Goal: Go to known website: Go to known website

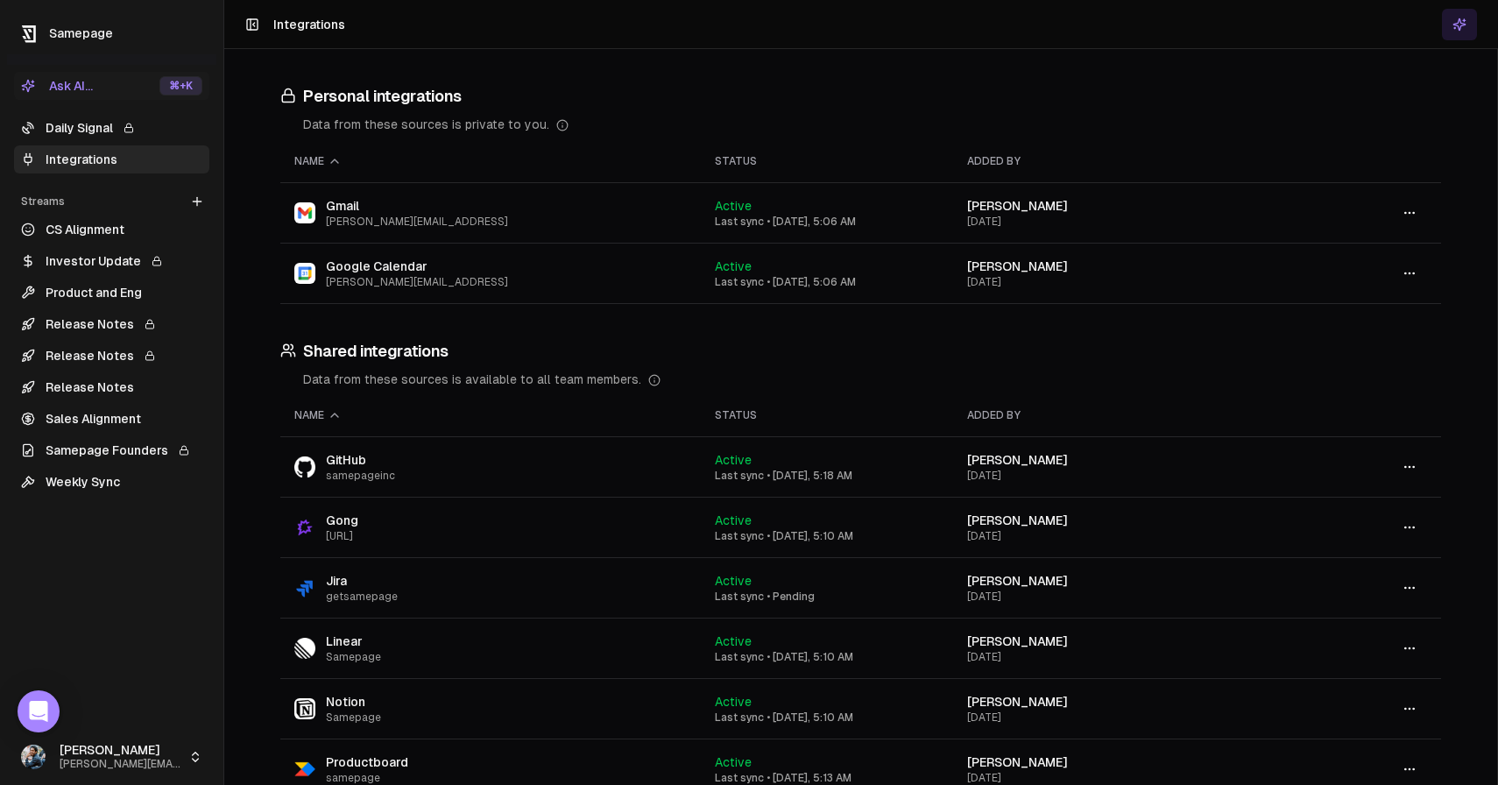
click at [100, 128] on link "Daily Signal" at bounding box center [111, 128] width 195 height 28
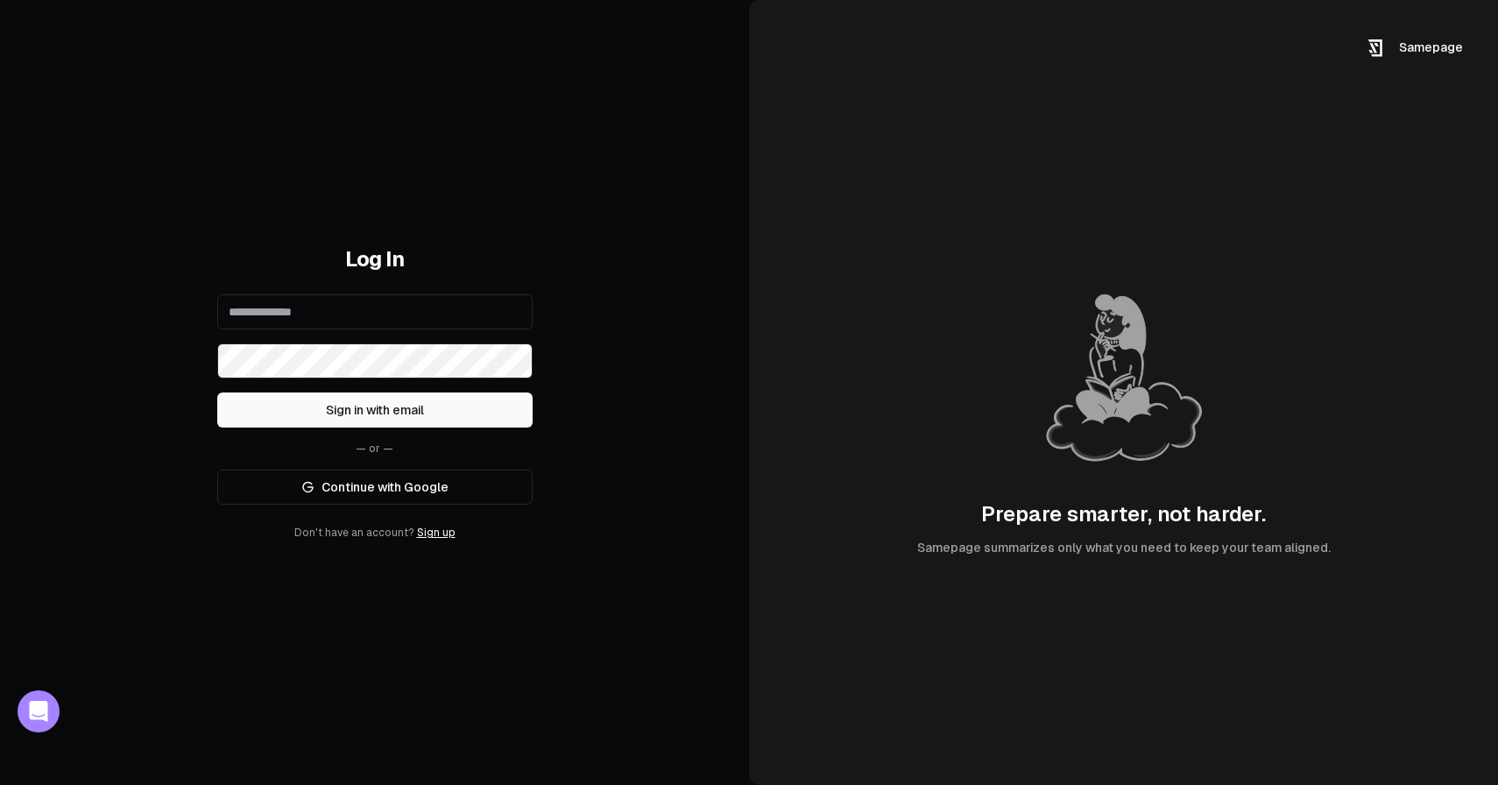
click at [406, 490] on link "Continue with Google" at bounding box center [374, 486] width 315 height 35
